Goal: Task Accomplishment & Management: Use online tool/utility

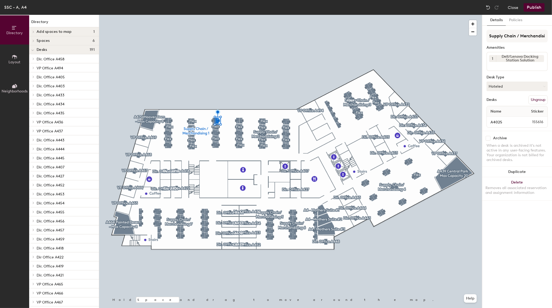
click at [535, 96] on button "Ungroup" at bounding box center [537, 99] width 19 height 9
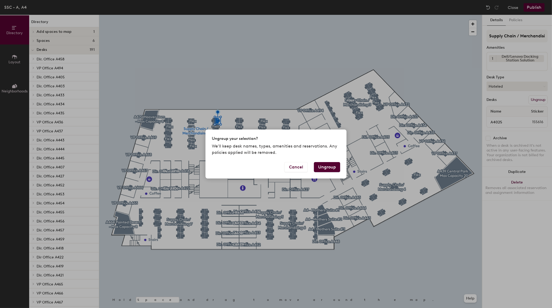
click at [333, 166] on button "Ungroup" at bounding box center [327, 167] width 26 height 10
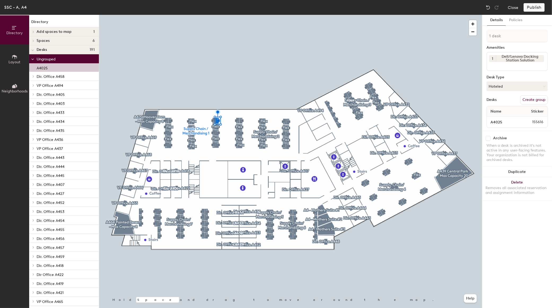
click at [536, 95] on button "Create group" at bounding box center [534, 99] width 28 height 9
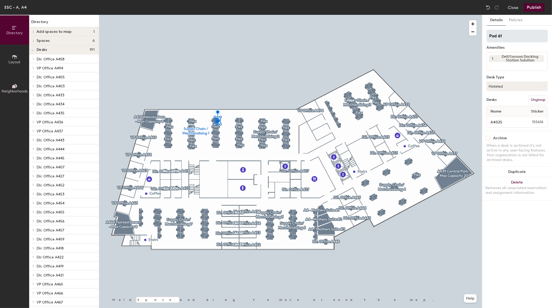
click at [406, 44] on div "Directory Layout Neighborhoods Directory Add spaces to map 1 A495 PD Work Room …" at bounding box center [276, 161] width 552 height 293
type input "Flex"
click at [536, 4] on button "Publish" at bounding box center [533, 7] width 21 height 8
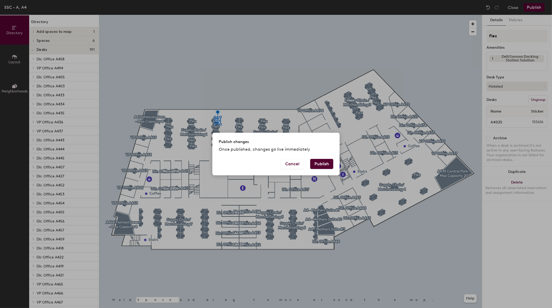
click at [317, 170] on div "Cancel Publish" at bounding box center [275, 167] width 127 height 16
click at [319, 166] on button "Publish" at bounding box center [321, 164] width 23 height 10
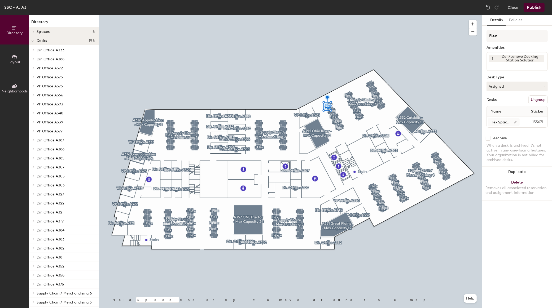
drag, startPoint x: 492, startPoint y: 116, endPoint x: 498, endPoint y: 118, distance: 6.8
click at [492, 117] on div "Flex Space A3040 155671" at bounding box center [517, 122] width 61 height 11
click at [498, 118] on input "Flex Space A3040" at bounding box center [504, 121] width 32 height 7
click at [510, 118] on input "Flex Space A3040" at bounding box center [504, 121] width 32 height 7
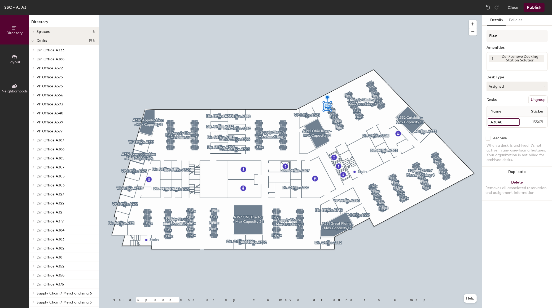
type input "A3040"
click at [537, 96] on button "Ungroup" at bounding box center [537, 99] width 19 height 9
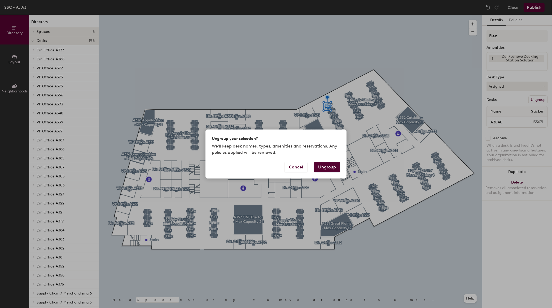
click at [331, 165] on button "Ungroup" at bounding box center [327, 167] width 26 height 10
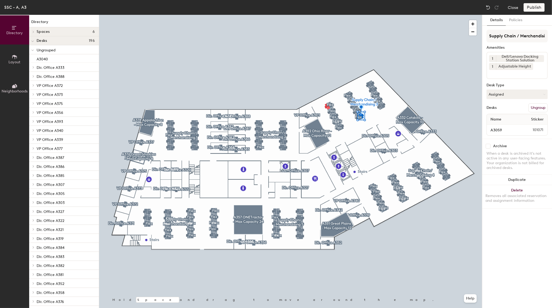
click at [355, 15] on div at bounding box center [290, 15] width 383 height 0
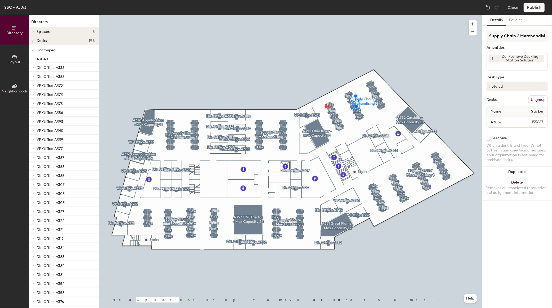
click at [529, 97] on button "Ungroup" at bounding box center [537, 99] width 19 height 9
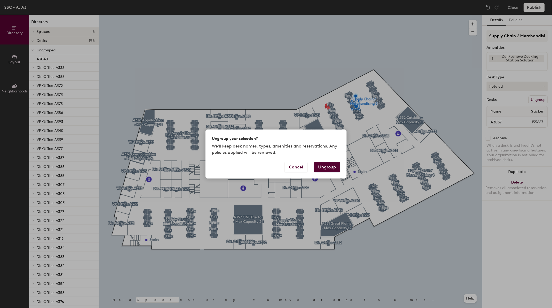
click at [327, 170] on button "Ungroup" at bounding box center [327, 167] width 26 height 10
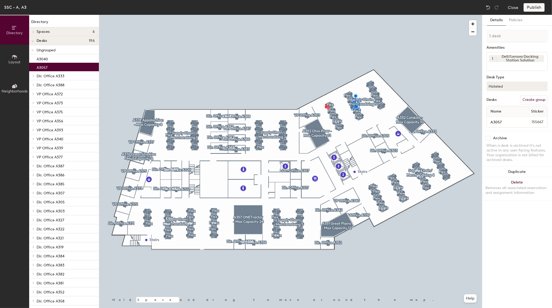
click at [529, 96] on button "Create group" at bounding box center [534, 99] width 28 height 9
click at [393, 33] on div "Directory Layout Neighborhoods Directory Spaces 6 A332 Catskills - Max Capacity…" at bounding box center [276, 161] width 552 height 293
type input "Flex"
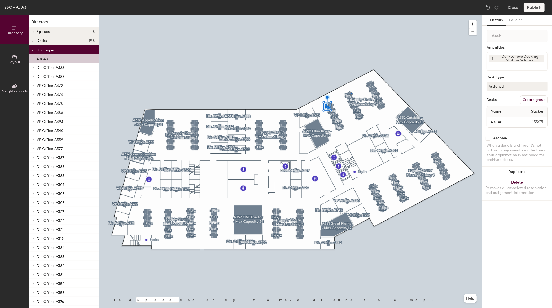
click at [351, 15] on div at bounding box center [290, 15] width 383 height 0
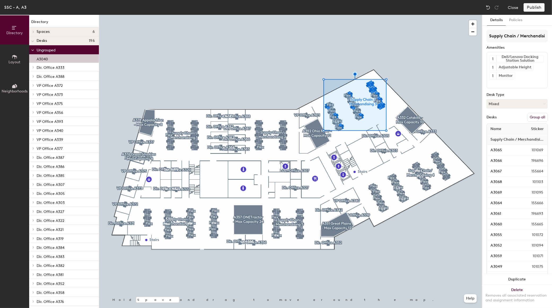
click at [527, 115] on button "Group all" at bounding box center [537, 117] width 20 height 9
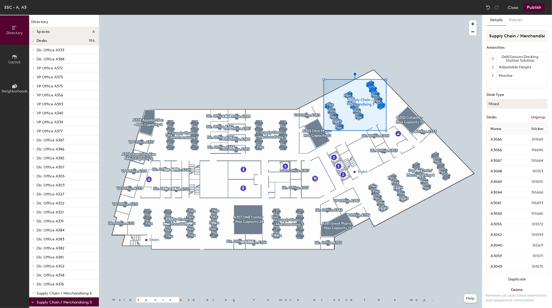
click at [536, 4] on button "Publish" at bounding box center [533, 7] width 21 height 8
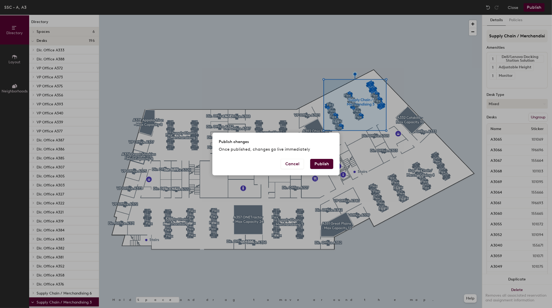
click at [326, 160] on button "Publish" at bounding box center [321, 164] width 23 height 10
